Goal: Information Seeking & Learning: Get advice/opinions

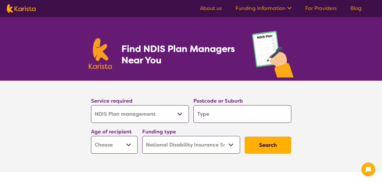
select select "NDIS Plan management"
select select "NDIS"
select select "NDIS Plan management"
select select "NDIS"
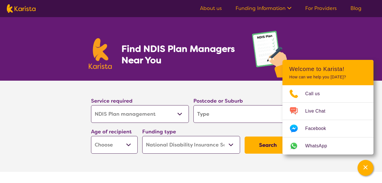
click at [225, 115] on input "search" at bounding box center [242, 114] width 98 height 18
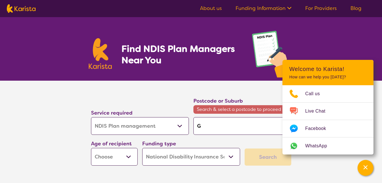
type input "G"
type input "Ga"
type input "Gat"
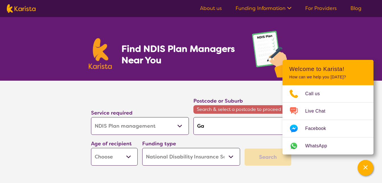
type input "Gat"
type input "Gatt"
type input "[PERSON_NAME]"
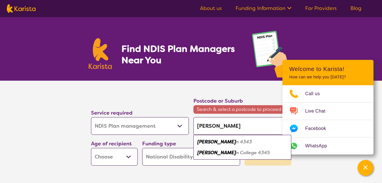
click at [236, 143] on em "n 4343" at bounding box center [244, 142] width 16 height 6
type input "4343"
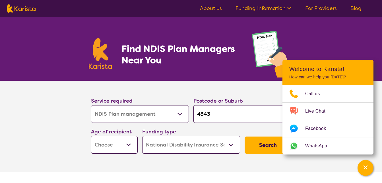
click at [124, 141] on select "Early Childhood - 0 to 9 Child - 10 to 11 Adolescent - 12 to 17 Adult - 18 to 6…" at bounding box center [114, 145] width 47 height 18
select select "AD"
click at [91, 136] on select "Early Childhood - 0 to 9 Child - 10 to 11 Adolescent - 12 to 17 Adult - 18 to 6…" at bounding box center [114, 145] width 47 height 18
select select "AD"
click at [256, 144] on button "Search" at bounding box center [268, 144] width 47 height 17
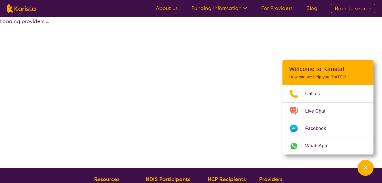
select select "by_score"
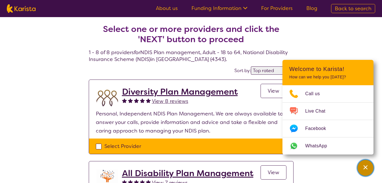
click at [367, 167] on icon "Channel Menu" at bounding box center [366, 167] width 6 height 6
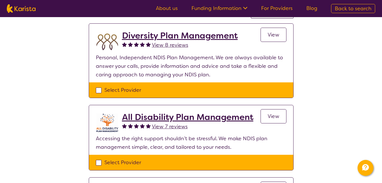
scroll to position [46, 0]
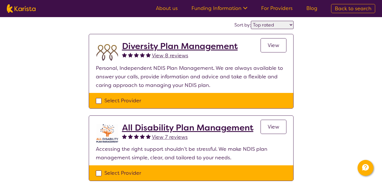
click at [274, 124] on span "View" at bounding box center [274, 126] width 12 height 7
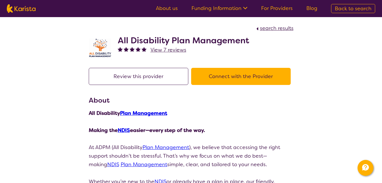
select select "by_score"
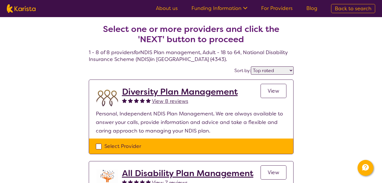
scroll to position [46, 0]
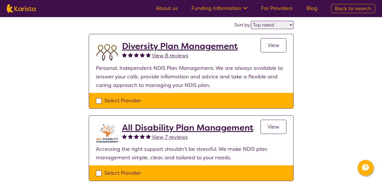
click at [187, 53] on span "View 8 reviews" at bounding box center [170, 55] width 36 height 7
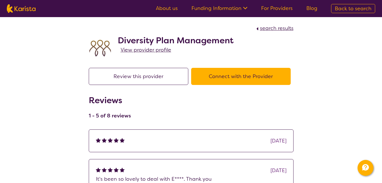
click at [343, 99] on div "search results Diversity Plan Management View provider profile Review this prov…" at bounding box center [191, 175] width 382 height 316
select select "by_score"
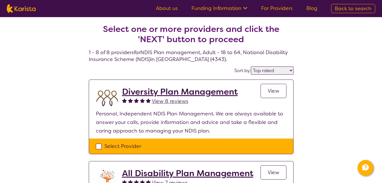
scroll to position [46, 0]
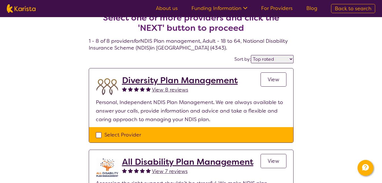
scroll to position [34, 0]
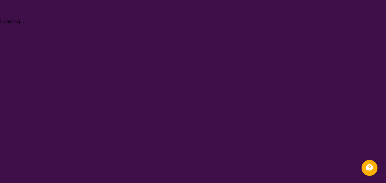
select select "NDIS Plan management"
select select "AD"
select select "NDIS"
select select "NDIS Plan management"
select select "AD"
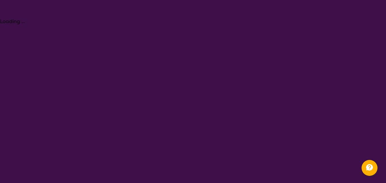
select select "NDIS"
